Goal: Check status: Check status

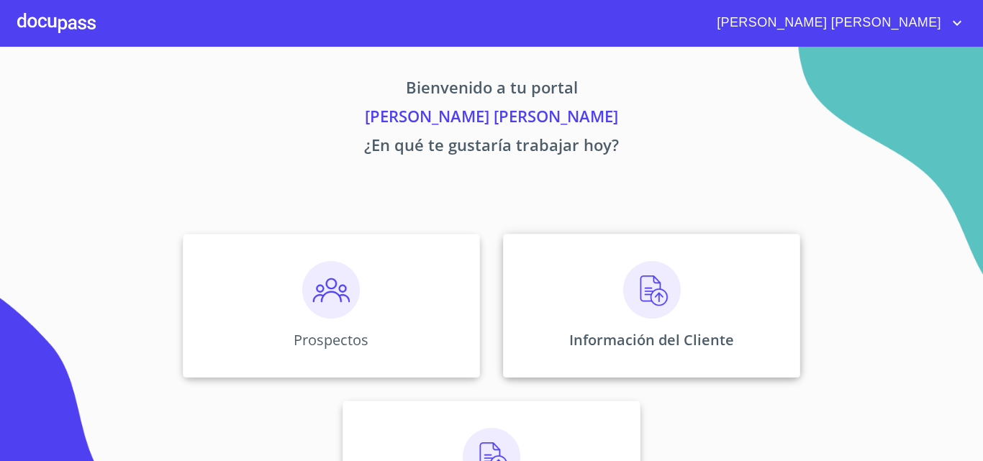
click at [646, 286] on img at bounding box center [652, 290] width 58 height 58
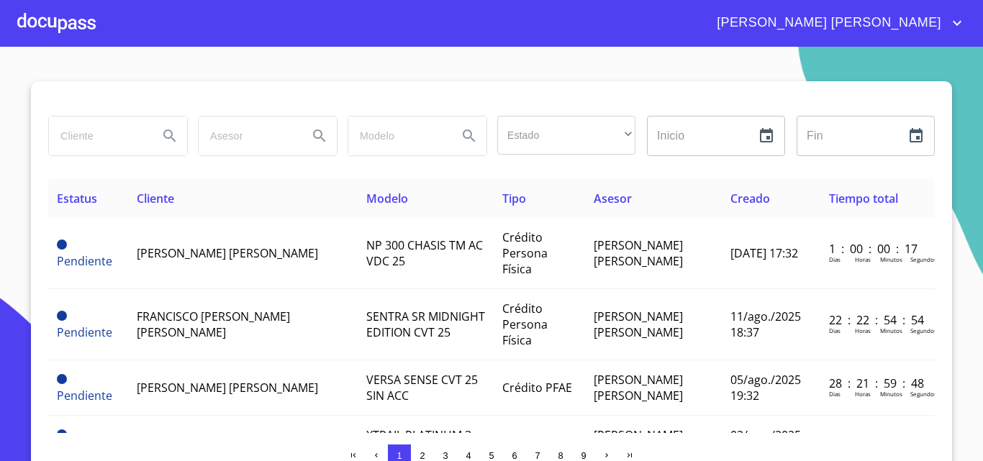
click at [118, 132] on input "search" at bounding box center [98, 136] width 98 height 39
type input "[PERSON_NAME]"
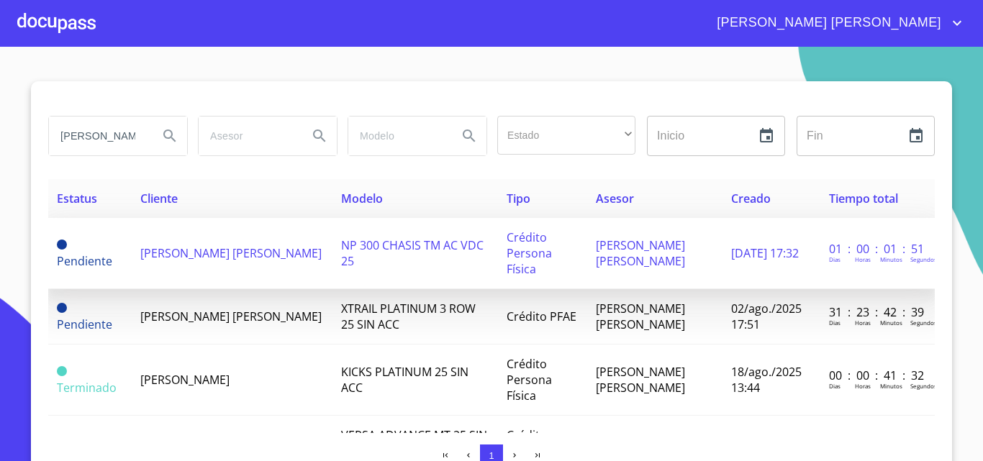
click at [216, 266] on td "[PERSON_NAME] [PERSON_NAME]" at bounding box center [232, 253] width 201 height 71
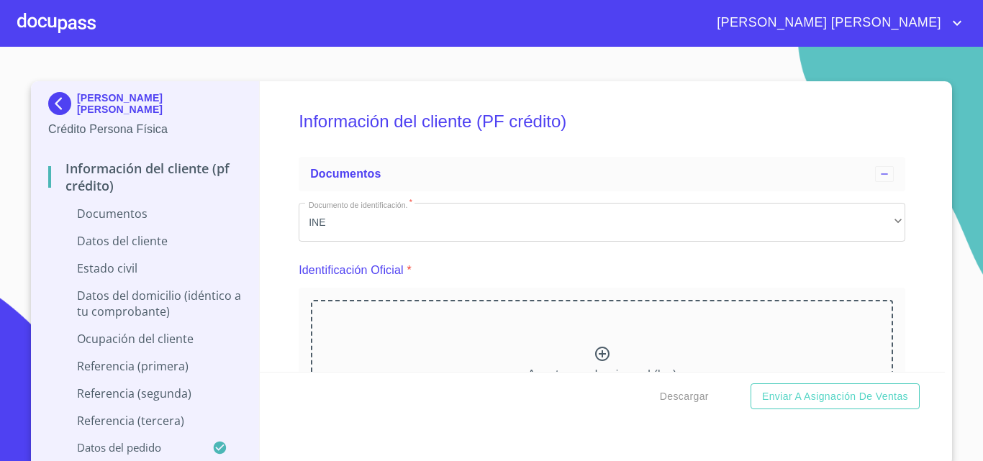
click at [32, 22] on div at bounding box center [56, 23] width 78 height 46
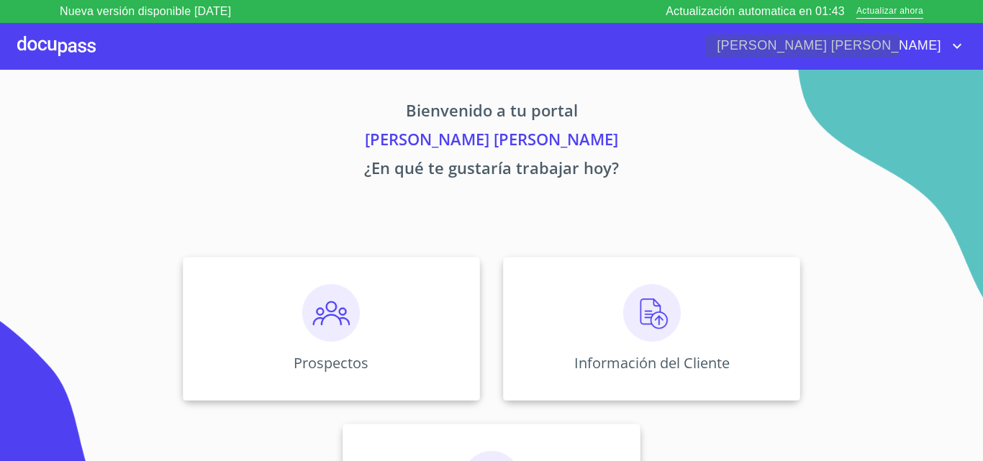
click at [952, 41] on icon "account of current user" at bounding box center [957, 45] width 17 height 17
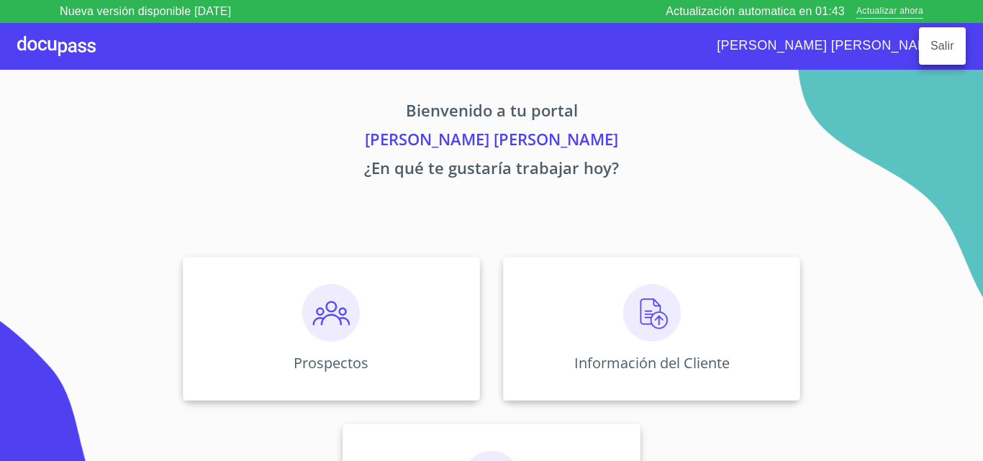
click at [945, 47] on li "Salir" at bounding box center [942, 46] width 47 height 26
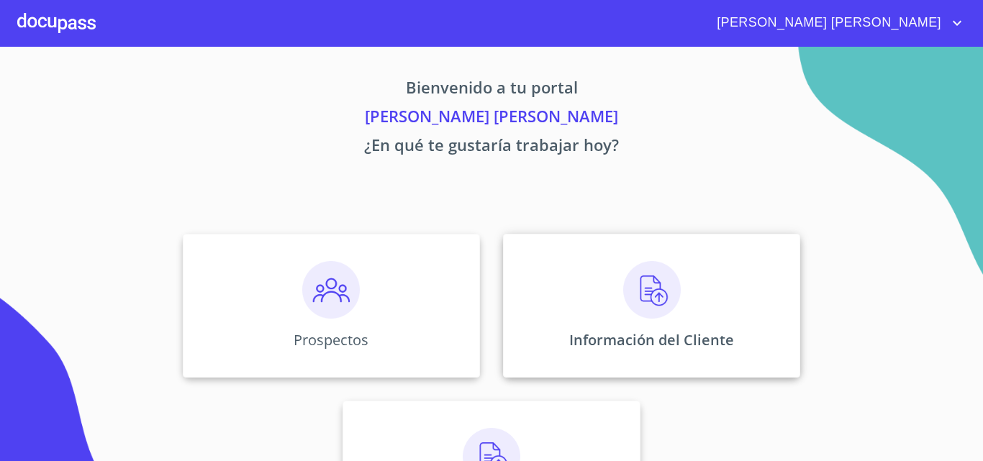
click at [597, 278] on div "Información del Cliente" at bounding box center [651, 306] width 297 height 144
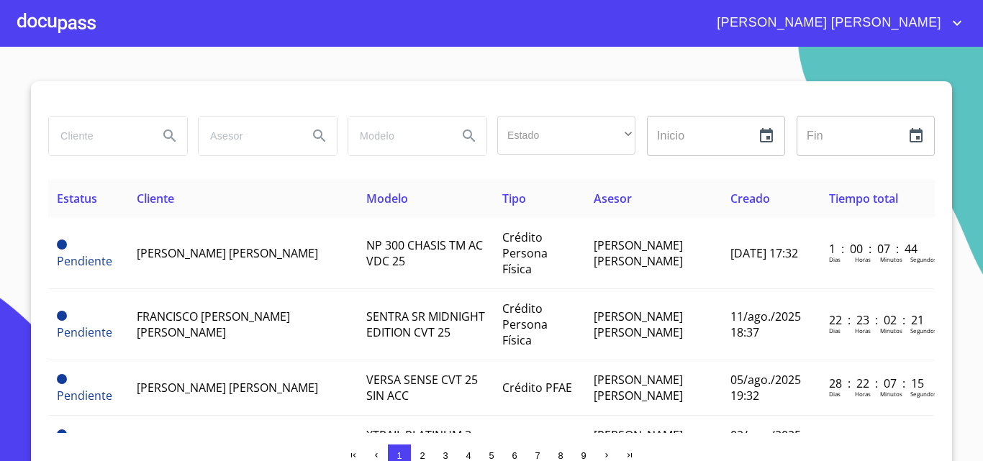
click at [96, 135] on input "search" at bounding box center [98, 136] width 98 height 39
type input "teresa"
click at [163, 138] on icon "Search" at bounding box center [169, 136] width 12 height 12
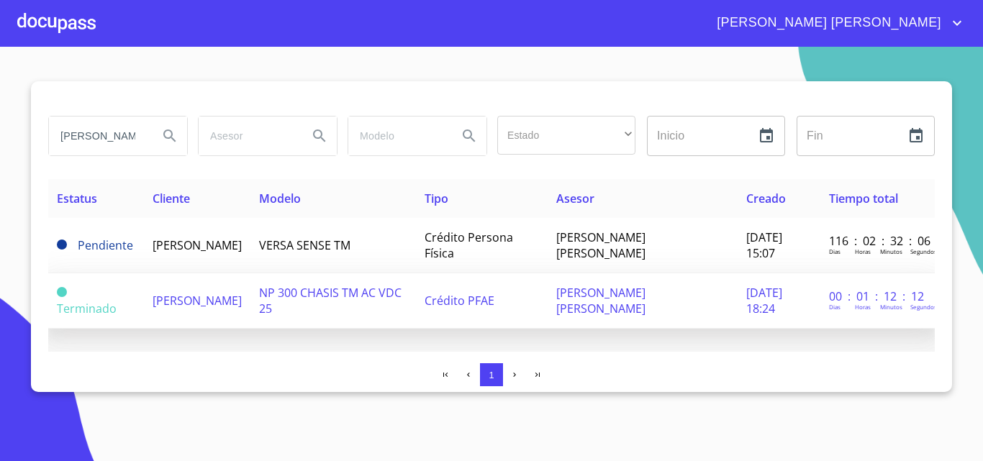
click at [234, 295] on span "TERESA BECERRA GUTIERREZ" at bounding box center [197, 301] width 89 height 16
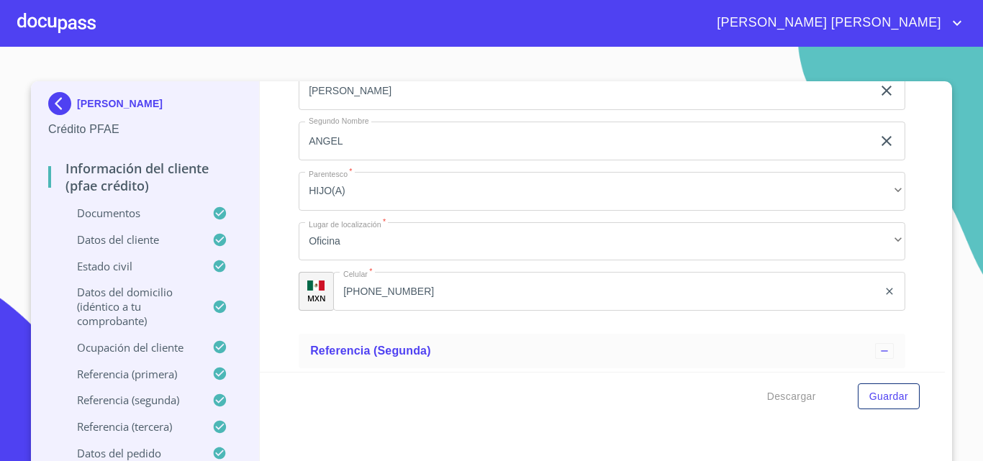
scroll to position [7637, 0]
